Goal: Find specific page/section

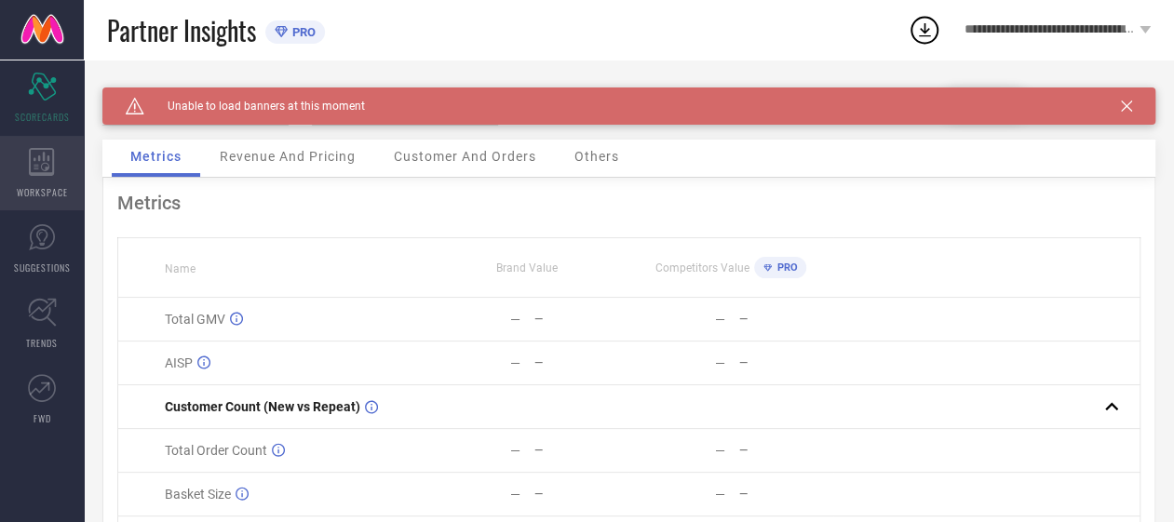
click at [29, 168] on icon at bounding box center [41, 162] width 25 height 28
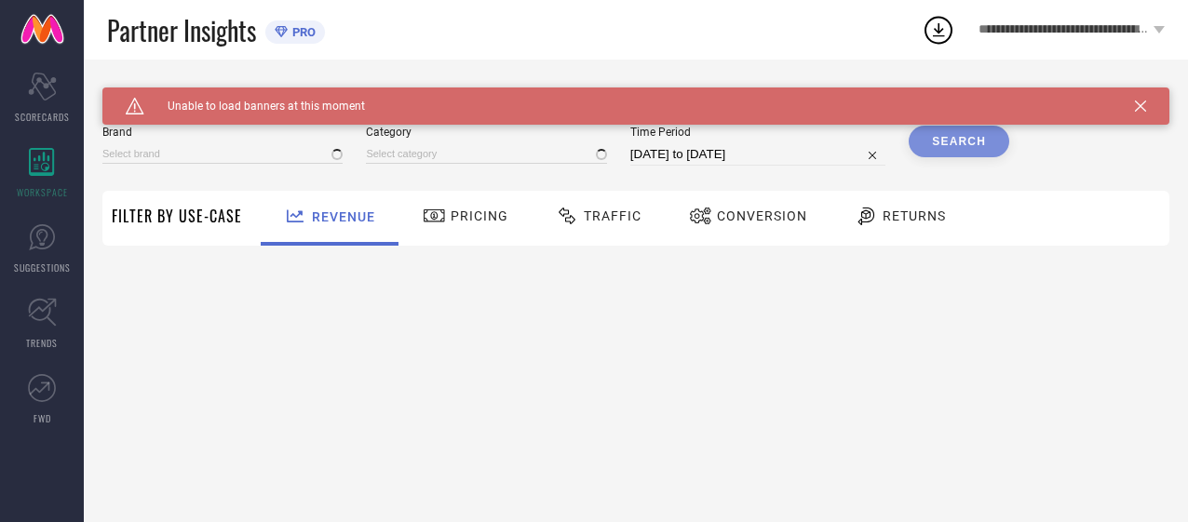
type input "AEROPOSTALE"
type input "All"
